Goal: Navigation & Orientation: Find specific page/section

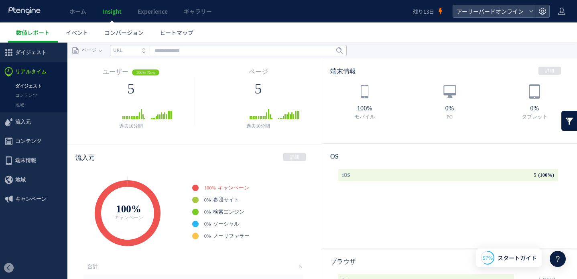
click at [40, 84] on link "ダイジェスト" at bounding box center [33, 86] width 67 height 9
click at [33, 95] on link "コンテンツ" at bounding box center [33, 95] width 67 height 9
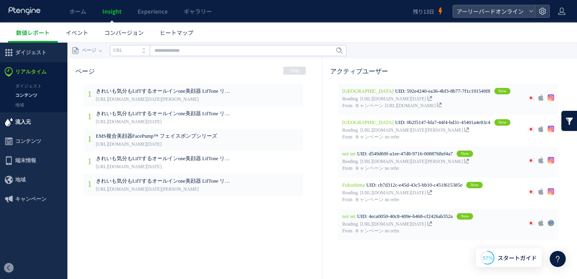
click at [26, 120] on span "流入元" at bounding box center [23, 121] width 16 height 19
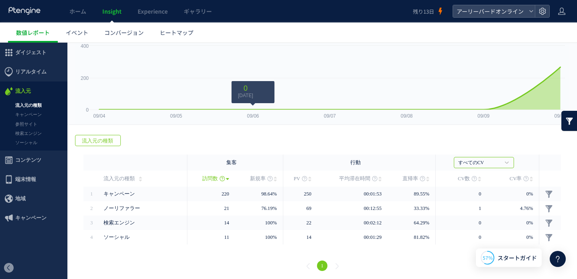
scroll to position [43, 0]
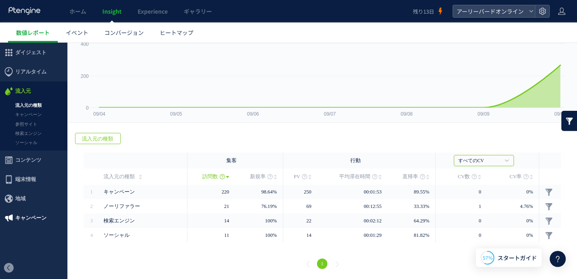
click at [37, 219] on span "キャンペーン" at bounding box center [30, 217] width 31 height 19
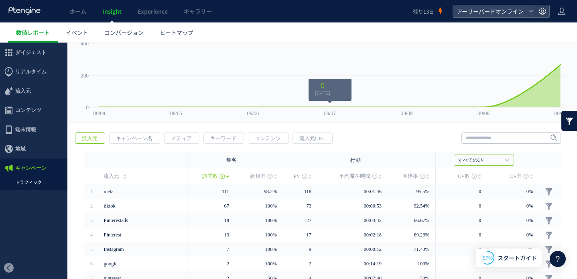
scroll to position [72, 0]
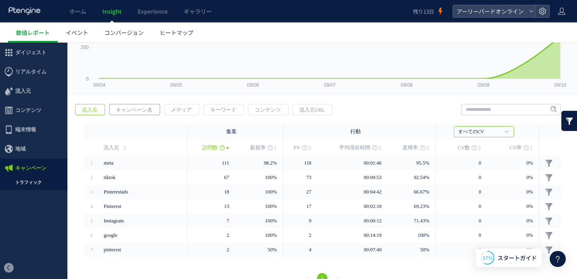
click at [137, 113] on span "キャンペーン名" at bounding box center [134, 109] width 49 height 11
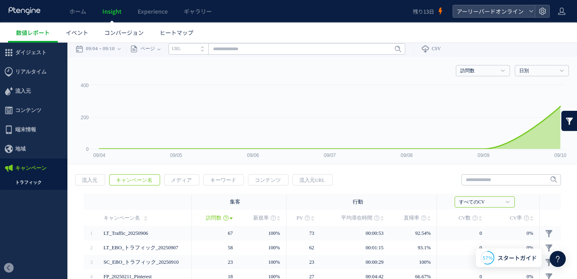
scroll to position [0, 0]
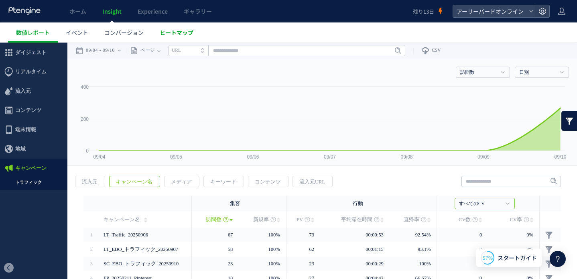
click at [175, 35] on span "ヒートマップ" at bounding box center [177, 33] width 34 height 8
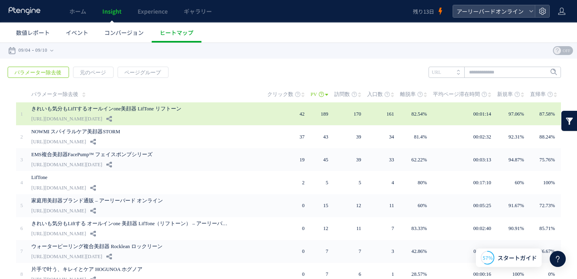
click at [152, 108] on link "きれいも気分もLifTするオールインone美顔器 LifTone リフトーン" at bounding box center [131, 109] width 201 height 10
